Goal: Book appointment/travel/reservation

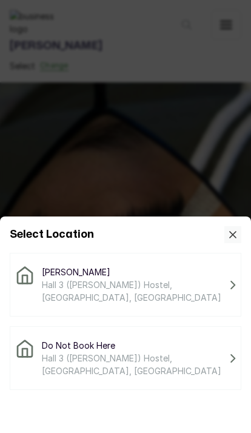
click at [185, 288] on span "Hall 3 ([PERSON_NAME]) Hostel, [GEOGRAPHIC_DATA], [GEOGRAPHIC_DATA]" at bounding box center [134, 291] width 184 height 25
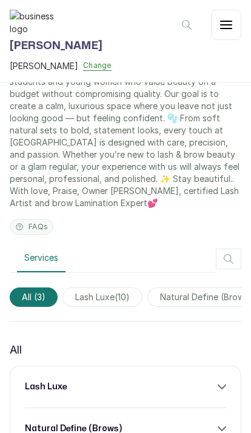
scroll to position [356, 0]
click at [147, 386] on div "lash luxe" at bounding box center [125, 387] width 201 height 12
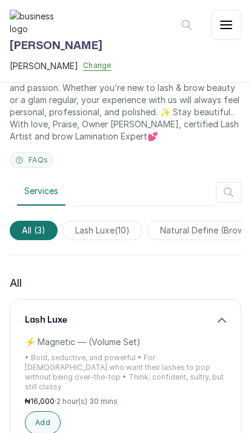
scroll to position [443, 0]
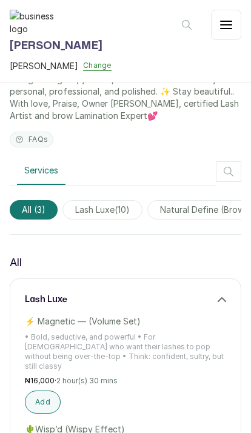
click at [46, 394] on button "Add" at bounding box center [43, 402] width 36 height 23
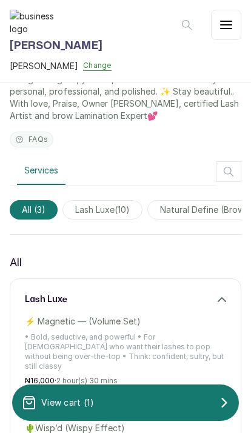
click at [127, 396] on div "View cart ( 1 )" at bounding box center [125, 403] width 227 height 24
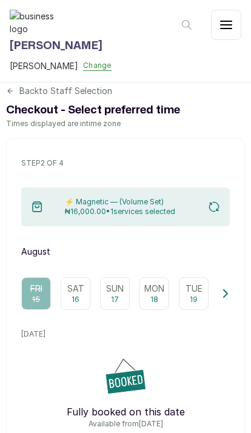
click at [180, 410] on p "Fully booked on this date" at bounding box center [125, 412] width 209 height 15
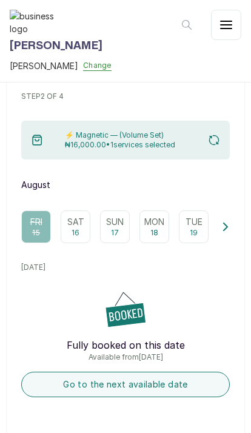
click at [130, 388] on button "Go to the next available date" at bounding box center [125, 384] width 209 height 25
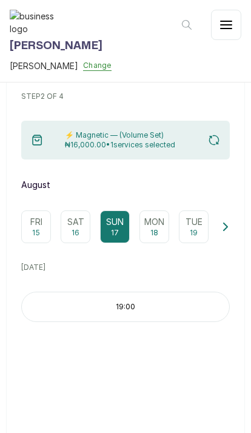
click at [193, 296] on div "19:00" at bounding box center [125, 307] width 209 height 30
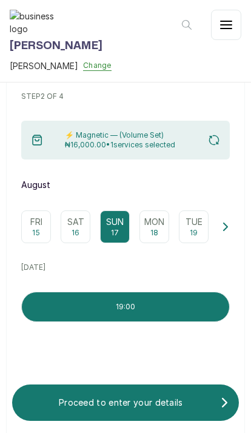
click at [129, 408] on p "Proceed to enter your details" at bounding box center [121, 403] width 198 height 12
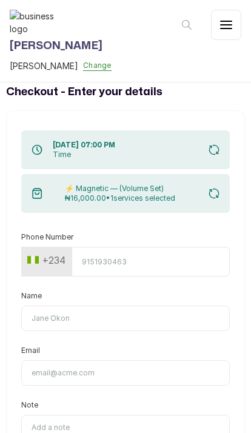
scroll to position [18, 0]
click at [208, 255] on input "Phone Number" at bounding box center [151, 262] width 158 height 30
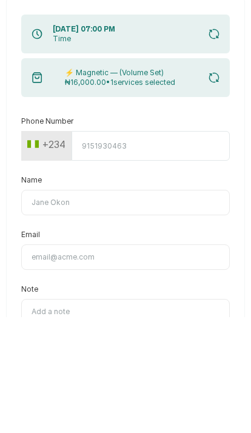
type input "8163626748"
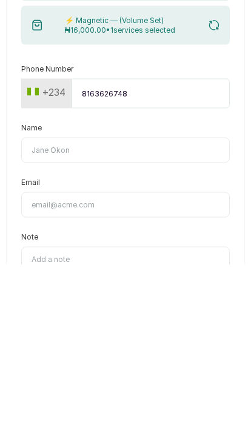
type input "testing 2"
type input "[EMAIL_ADDRESS][DOMAIN_NAME]"
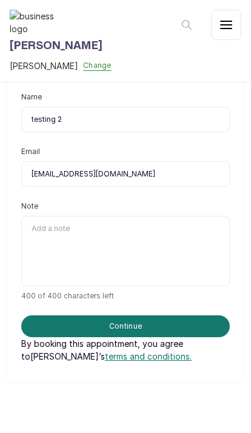
scroll to position [216, 0]
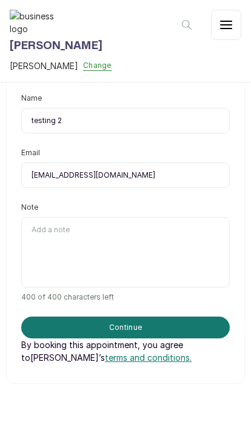
click at [118, 353] on span "terms and conditions." at bounding box center [148, 358] width 87 height 10
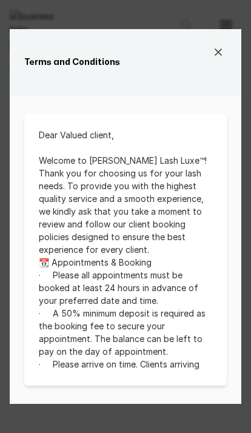
scroll to position [0, 0]
